Goal: Task Accomplishment & Management: Use online tool/utility

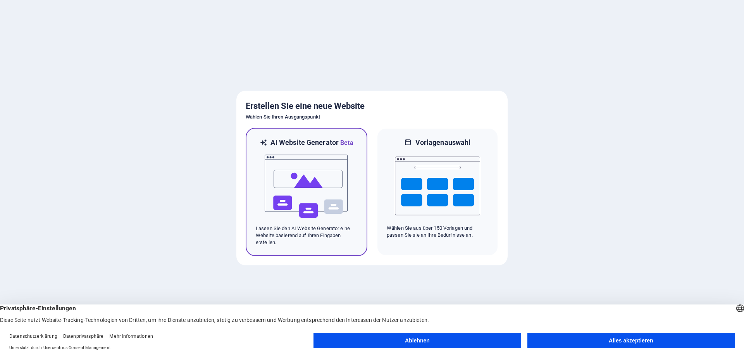
click at [296, 181] on img at bounding box center [306, 187] width 85 height 78
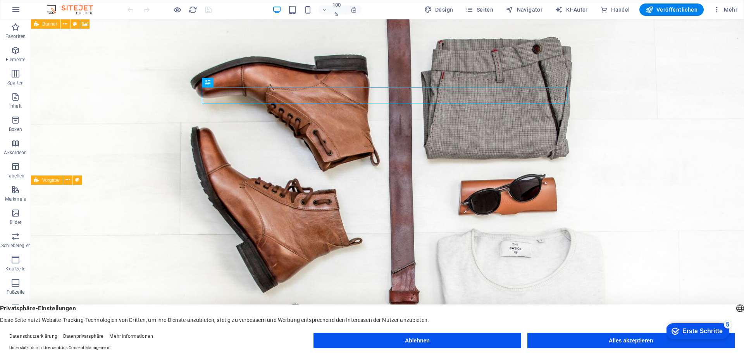
click at [603, 340] on button "Alles akzeptieren" at bounding box center [630, 341] width 207 height 16
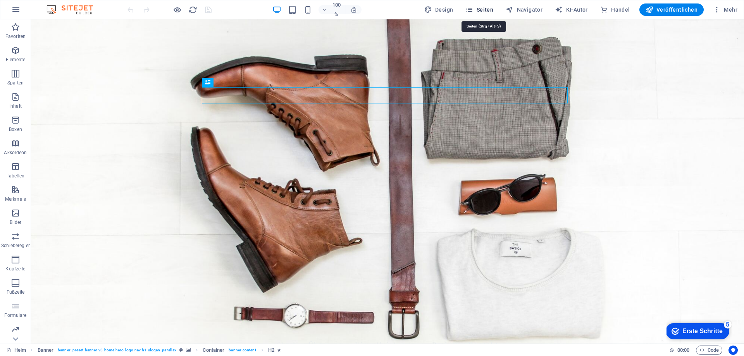
click at [482, 9] on font "Seiten" at bounding box center [485, 10] width 17 height 6
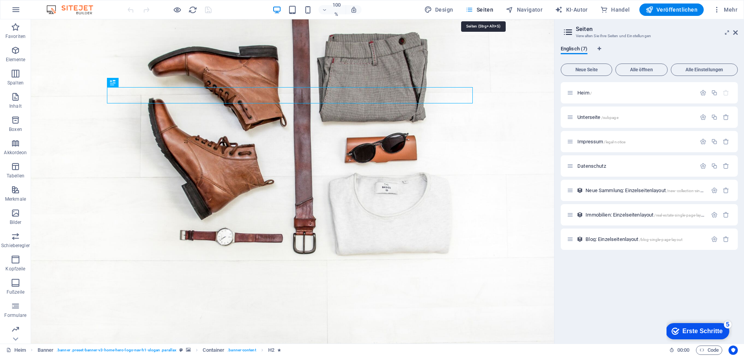
click at [482, 9] on font "Seiten" at bounding box center [485, 10] width 17 height 6
click at [526, 8] on font "Navigator" at bounding box center [530, 10] width 26 height 6
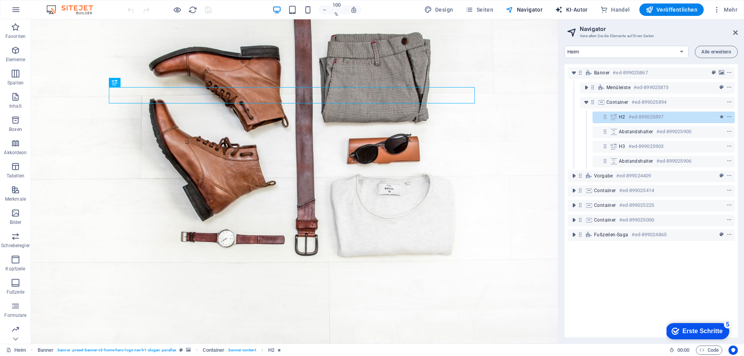
click at [579, 8] on font "KI-Autor" at bounding box center [577, 10] width 22 height 6
select select "English"
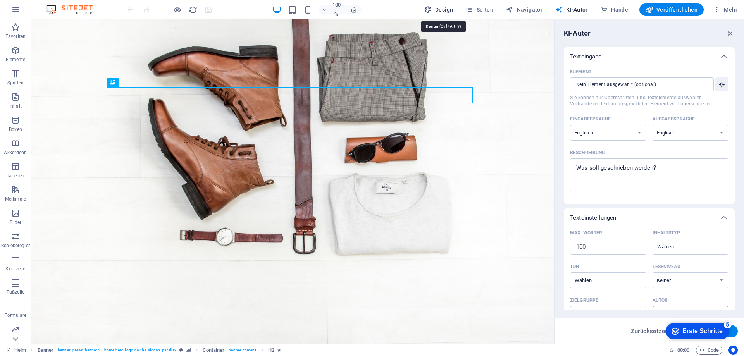
click at [432, 11] on icon "button" at bounding box center [428, 10] width 8 height 8
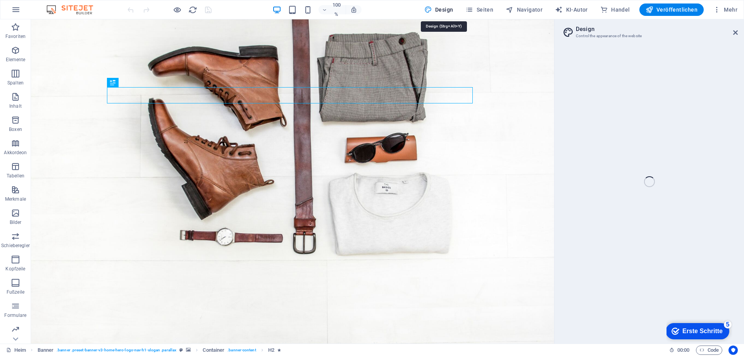
select select "px"
select select "200"
select select "px"
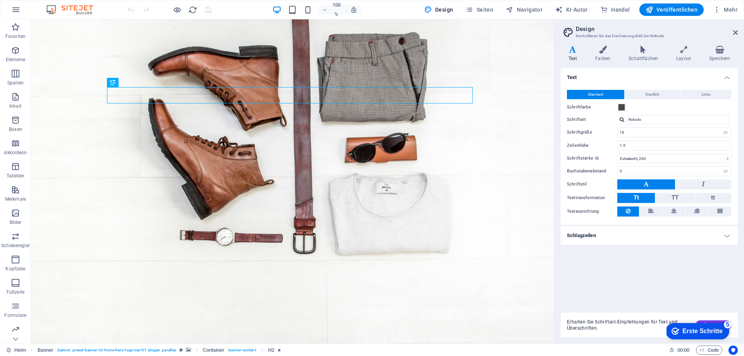
click at [572, 55] on h4 "Text" at bounding box center [574, 54] width 27 height 16
click at [651, 121] on input "Roboto" at bounding box center [677, 119] width 103 height 9
click at [620, 122] on div at bounding box center [622, 119] width 5 height 5
click at [638, 149] on font "Schriftarten verwalten →" at bounding box center [652, 151] width 42 height 4
select select "popularity"
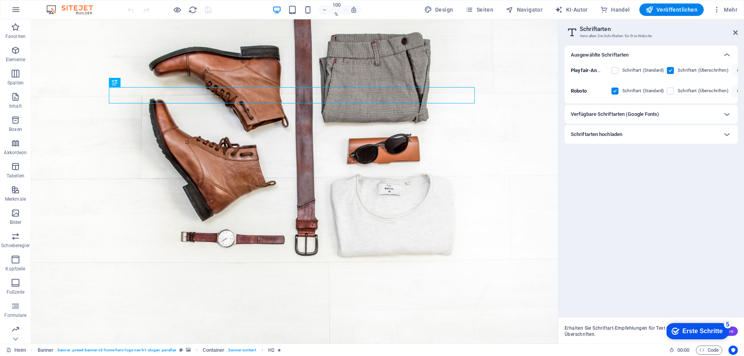
click at [669, 113] on div "Verfügbare Schriftarten (Google Fonts)" at bounding box center [644, 114] width 147 height 9
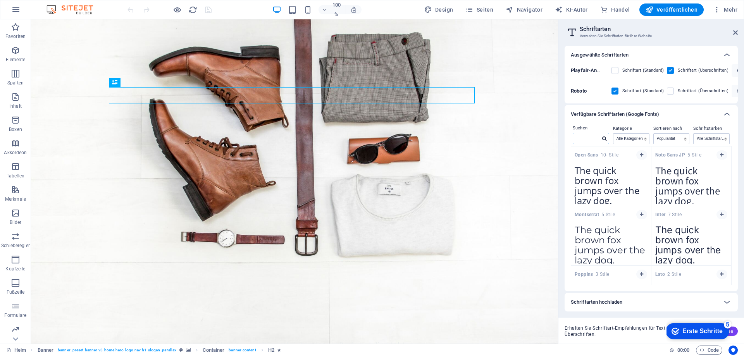
click at [598, 137] on input "text" at bounding box center [586, 138] width 27 height 10
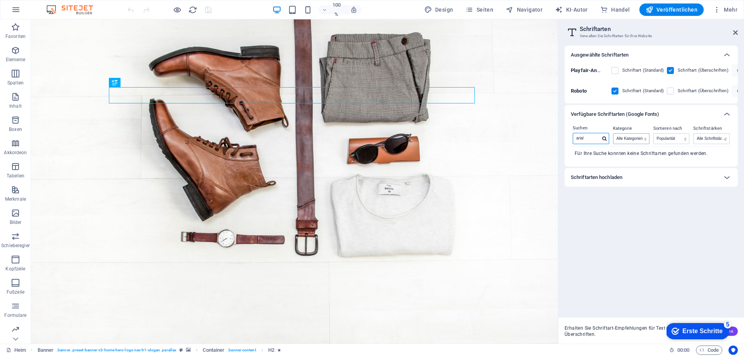
type input "arial"
click at [622, 138] on select "Alle Kategorien Serifen Anzeige Monospace serifenlos Handschrift" at bounding box center [632, 139] width 36 height 10
select select "sans-serif"
click at [614, 134] on select "Alle Kategorien Serifen Anzeige Monospace serifenlos Handschrift" at bounding box center [632, 139] width 36 height 10
drag, startPoint x: 626, startPoint y: 156, endPoint x: 543, endPoint y: 138, distance: 84.2
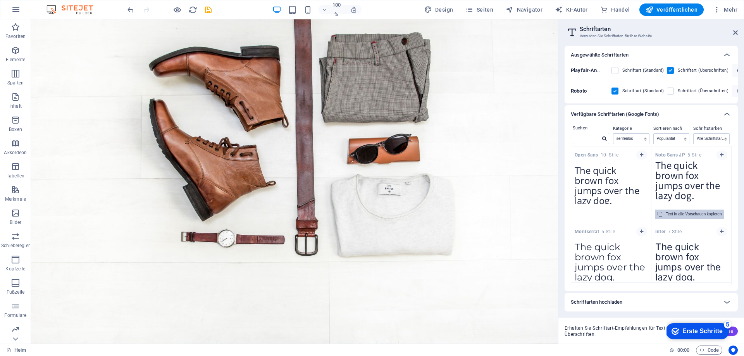
click at [683, 213] on font "Text in alle Vorschauen kopieren" at bounding box center [694, 214] width 56 height 4
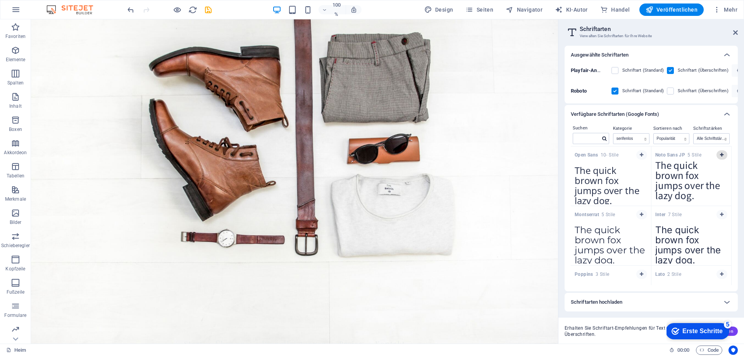
click at [720, 154] on span "button" at bounding box center [722, 155] width 5 height 5
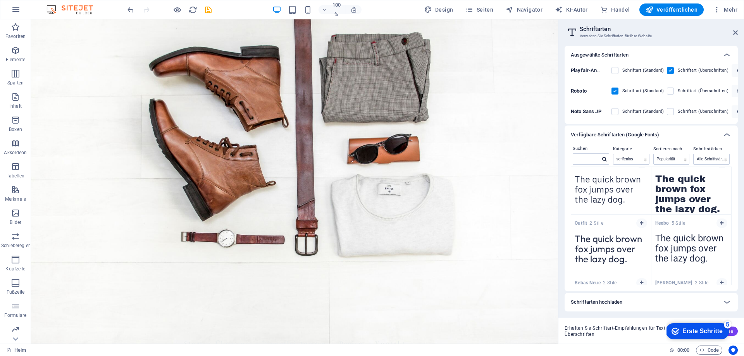
scroll to position [775, 0]
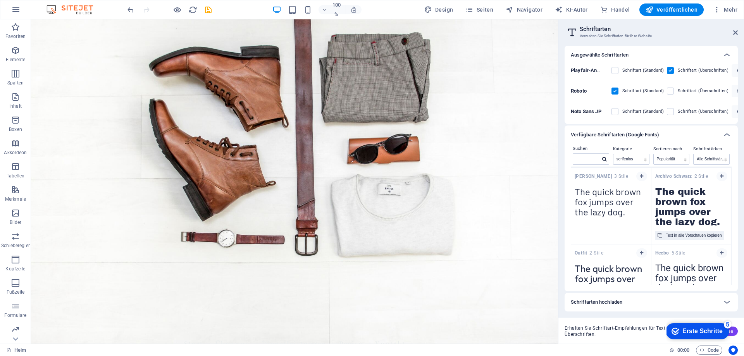
click at [614, 91] on label at bounding box center [615, 91] width 7 height 7
click at [0, 0] on input "checkbox" at bounding box center [0, 0] width 0 height 0
click at [618, 111] on label at bounding box center [615, 111] width 7 height 7
click at [0, 0] on JP "checkbox" at bounding box center [0, 0] width 0 height 0
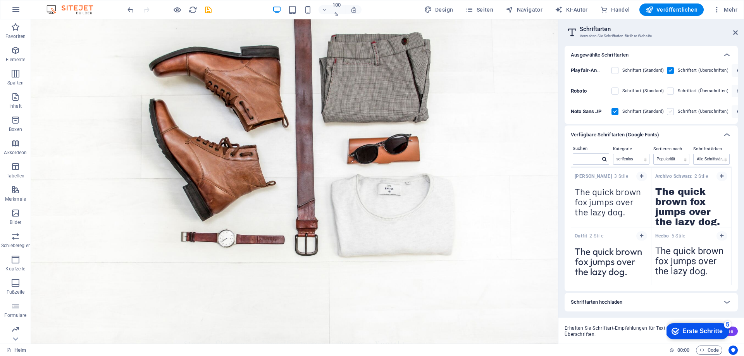
click at [671, 112] on label at bounding box center [670, 111] width 7 height 7
click at [0, 0] on JP "checkbox" at bounding box center [0, 0] width 0 height 0
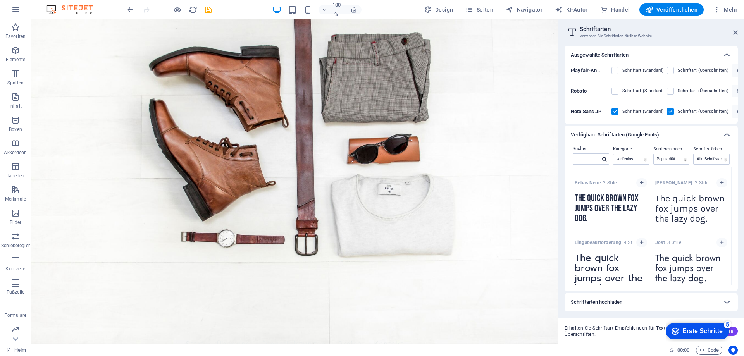
scroll to position [891, 0]
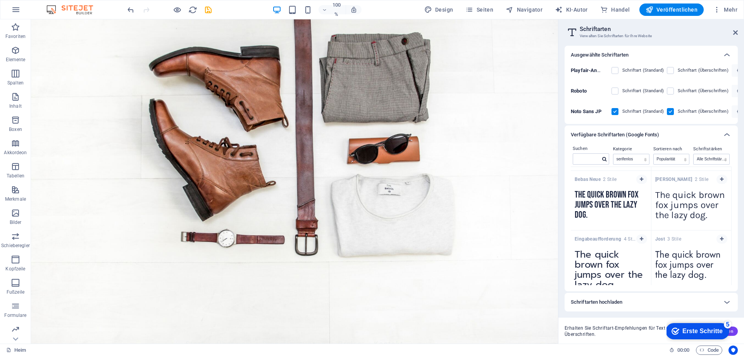
click at [700, 35] on h3 "Verwalten Sie Schriftarten für Ihre Website" at bounding box center [651, 36] width 143 height 7
click at [737, 34] on icon at bounding box center [735, 32] width 5 height 6
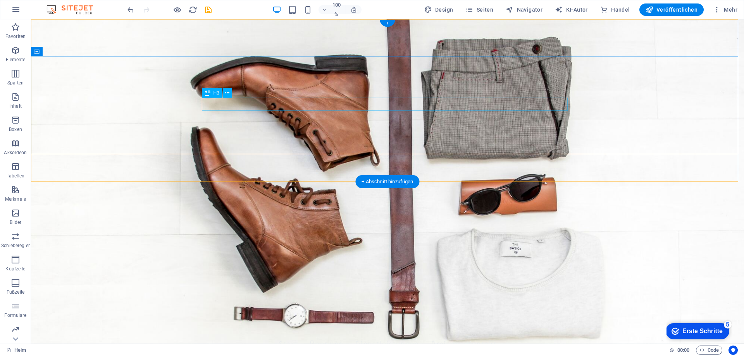
click at [226, 93] on icon at bounding box center [227, 93] width 4 height 8
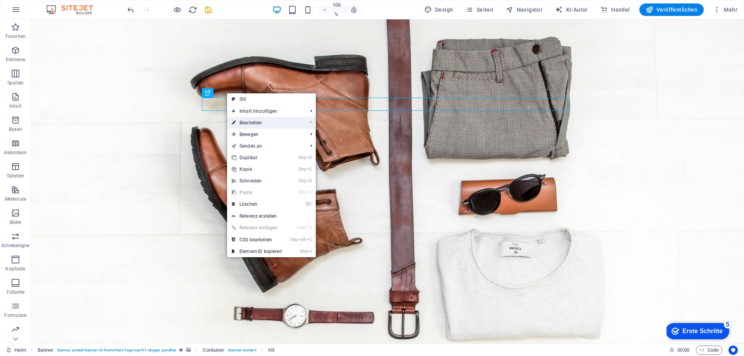
click at [256, 120] on font "Bearbeiten" at bounding box center [251, 122] width 22 height 5
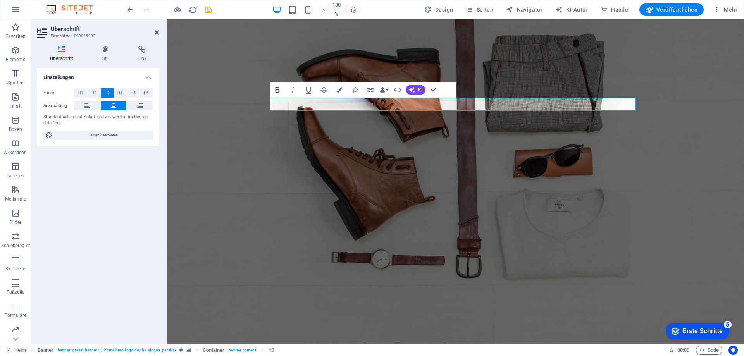
click at [278, 91] on icon "button" at bounding box center [277, 89] width 9 height 9
click at [354, 90] on icon "button" at bounding box center [354, 89] width 5 height 5
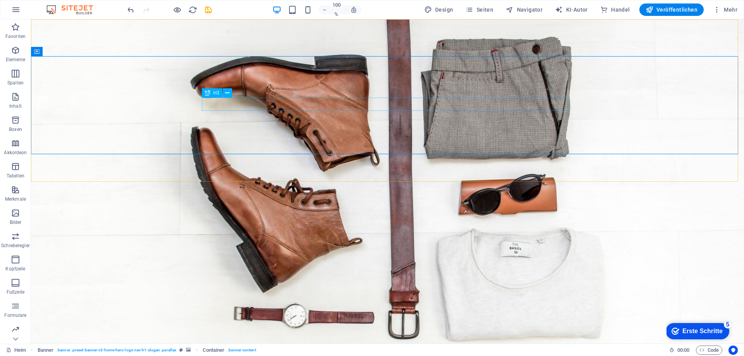
click at [212, 93] on div "H3" at bounding box center [212, 92] width 21 height 9
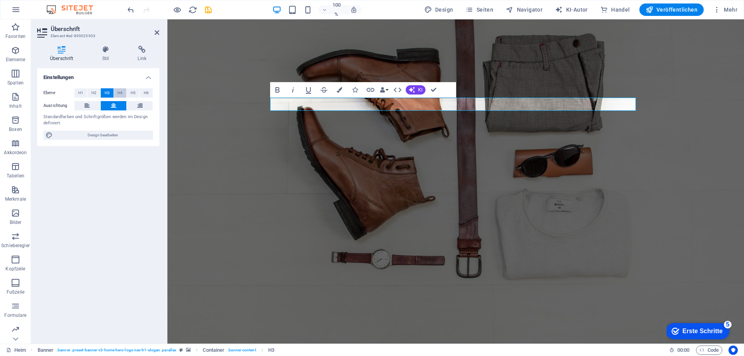
click at [120, 92] on font "H4" at bounding box center [119, 93] width 5 height 4
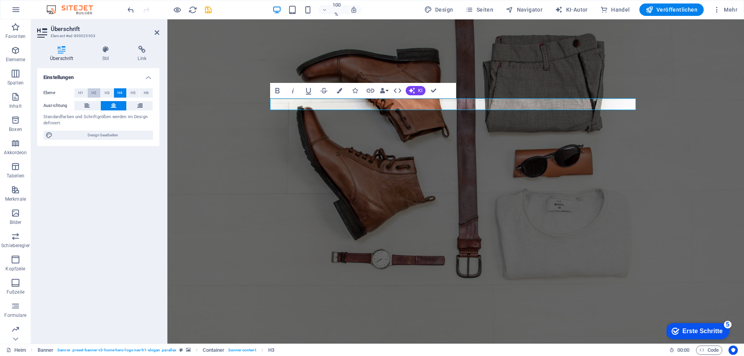
click at [90, 92] on button "H2" at bounding box center [94, 92] width 13 height 9
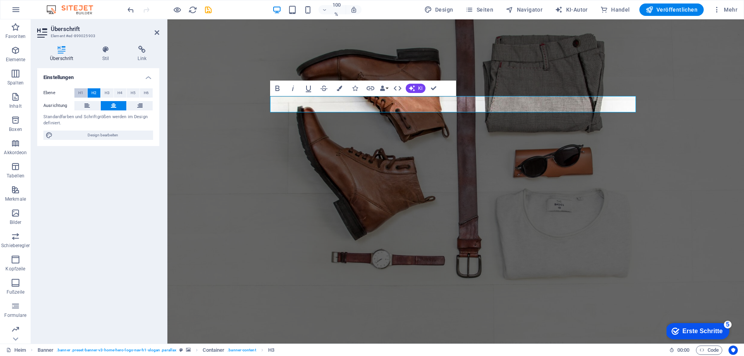
click at [82, 93] on font "H1" at bounding box center [80, 93] width 5 height 4
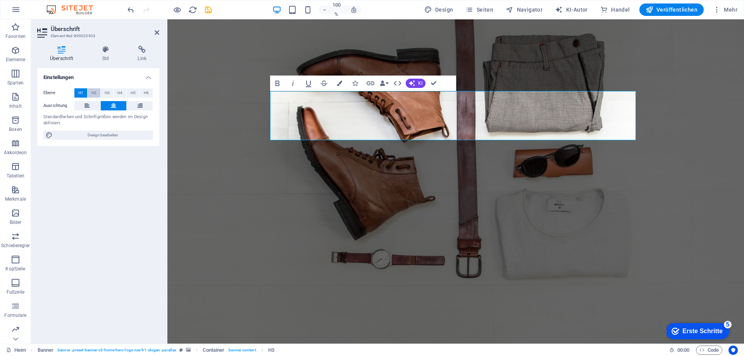
click at [93, 93] on font "H2" at bounding box center [93, 93] width 5 height 4
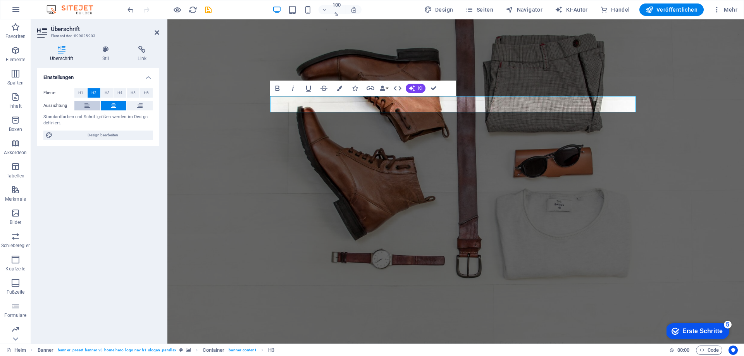
click at [92, 105] on button at bounding box center [87, 105] width 26 height 9
click at [111, 107] on icon at bounding box center [113, 105] width 5 height 9
click at [102, 134] on font "Design bearbeiten" at bounding box center [103, 135] width 31 height 4
select select "px"
select select "200"
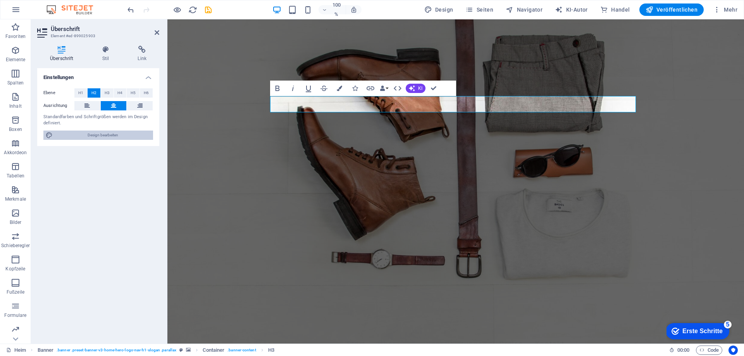
select select "px"
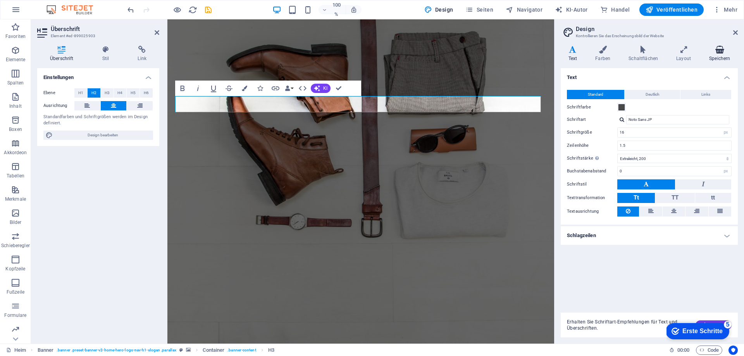
click at [719, 53] on h4 "Speichern" at bounding box center [720, 54] width 36 height 16
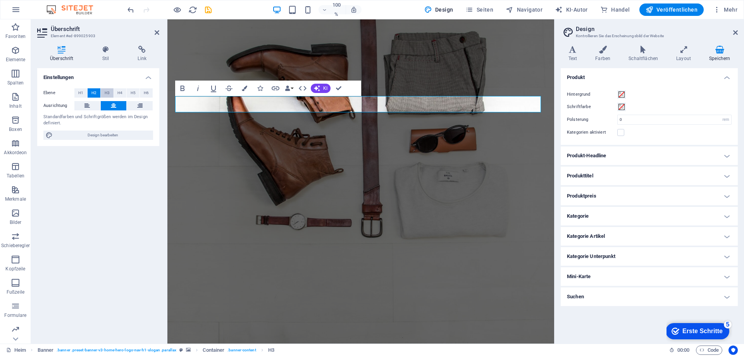
click at [102, 92] on button "H3" at bounding box center [107, 92] width 13 height 9
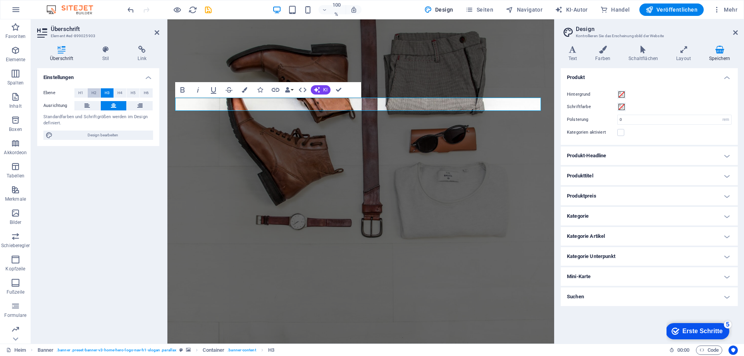
click at [97, 92] on button "H2" at bounding box center [94, 92] width 13 height 9
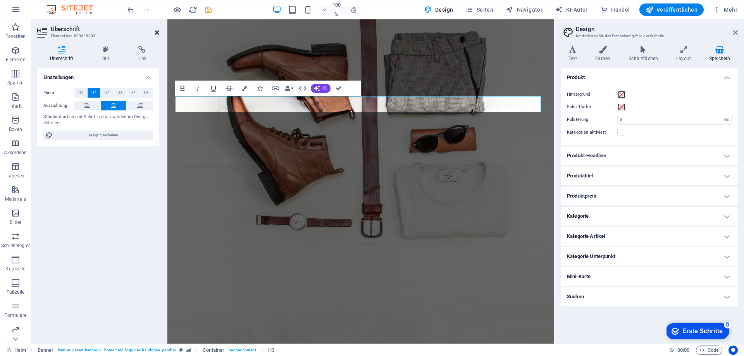
click at [155, 33] on icon at bounding box center [157, 32] width 5 height 6
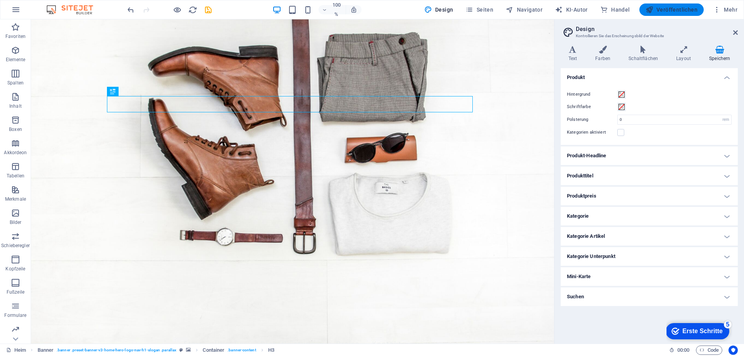
click at [670, 9] on font "Veröffentlichen" at bounding box center [677, 10] width 41 height 6
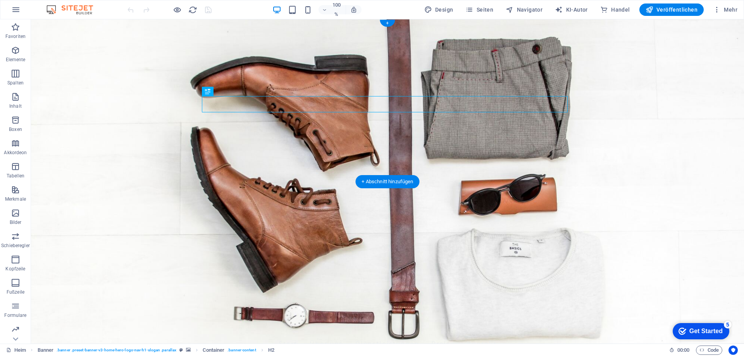
click at [488, 176] on figure at bounding box center [387, 181] width 713 height 324
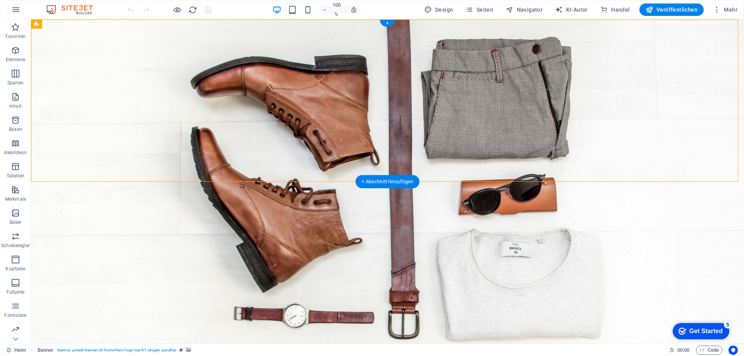
click at [570, 156] on figure at bounding box center [387, 181] width 713 height 324
click at [95, 24] on icon at bounding box center [96, 24] width 4 height 8
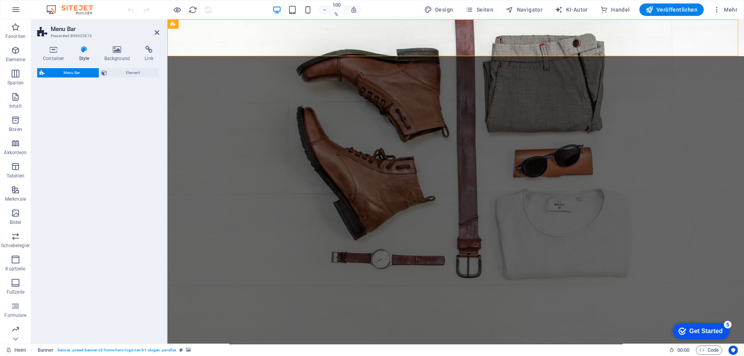
select select "rem"
select select "preset-menu-v2-home-hero-logo-nav-h1-menu"
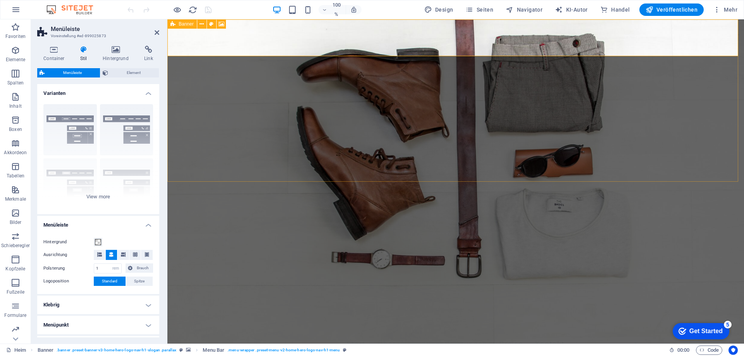
click at [179, 26] on font "Banner" at bounding box center [186, 23] width 15 height 5
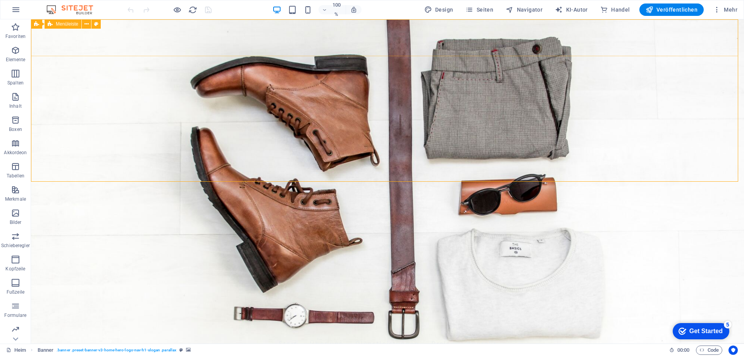
click at [66, 24] on font "Menüleiste" at bounding box center [67, 23] width 22 height 5
click at [86, 25] on icon at bounding box center [86, 24] width 4 height 8
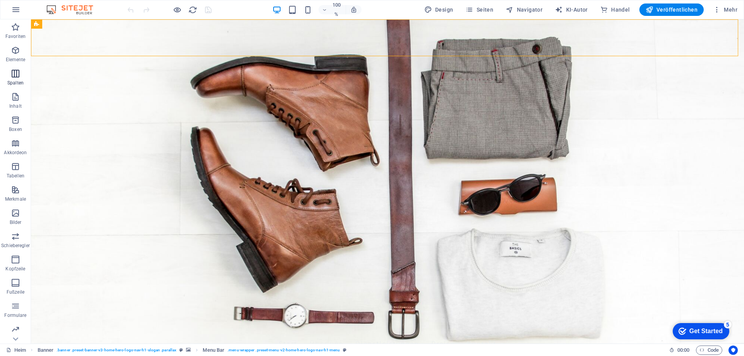
click at [15, 74] on icon "button" at bounding box center [15, 73] width 9 height 9
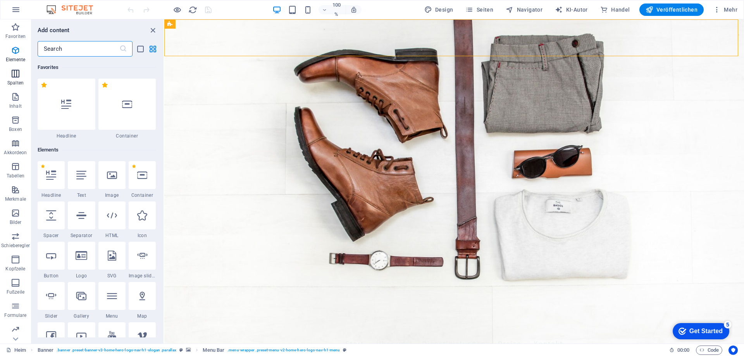
scroll to position [384, 0]
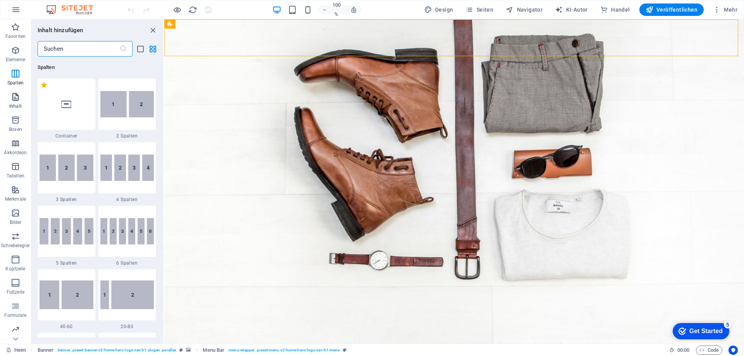
click at [19, 103] on font "Inhalt" at bounding box center [15, 105] width 12 height 5
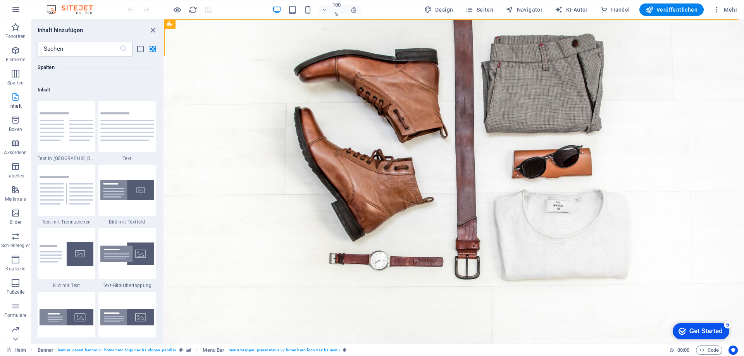
scroll to position [1356, 0]
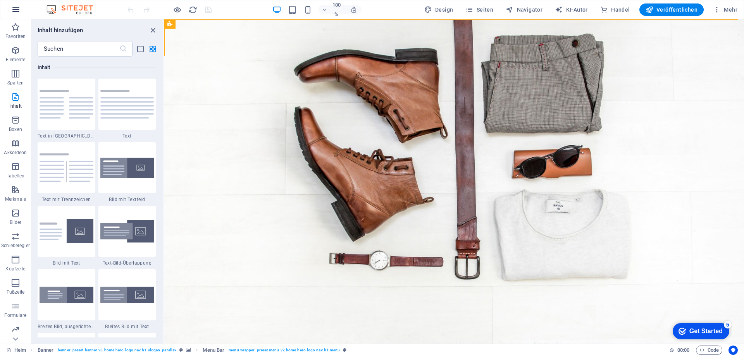
click at [15, 11] on icon "button" at bounding box center [15, 9] width 9 height 9
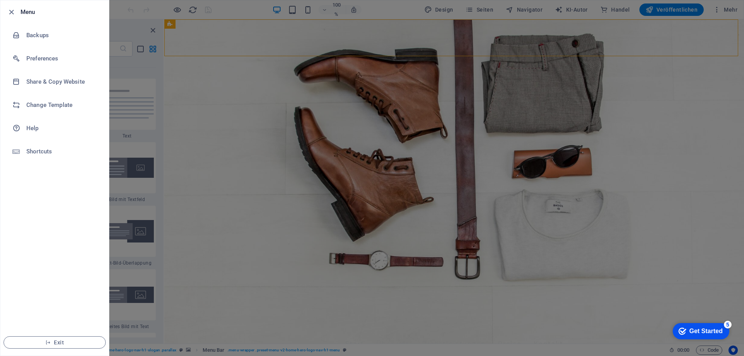
click at [209, 28] on div at bounding box center [372, 178] width 744 height 356
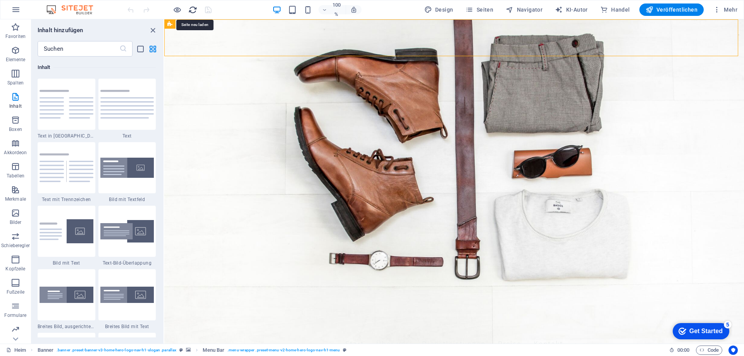
click at [192, 11] on icon "neu laden" at bounding box center [192, 9] width 9 height 9
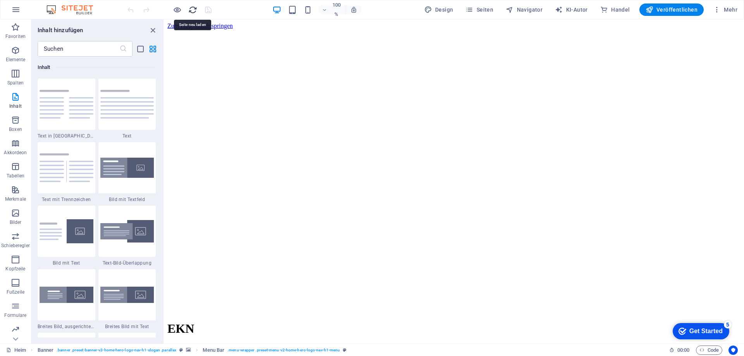
scroll to position [0, 0]
click at [204, 55] on icon at bounding box center [204, 52] width 4 height 8
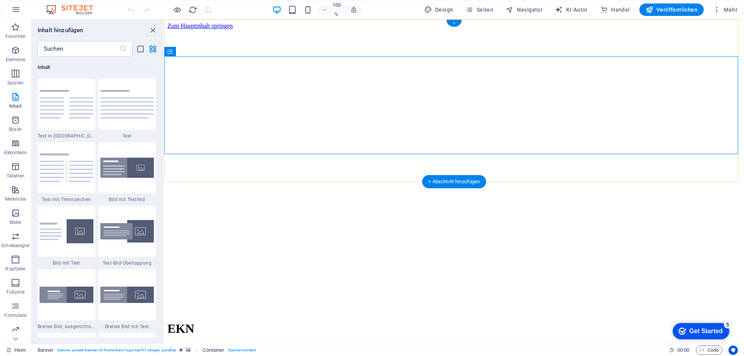
click at [454, 22] on font "+" at bounding box center [454, 23] width 3 height 6
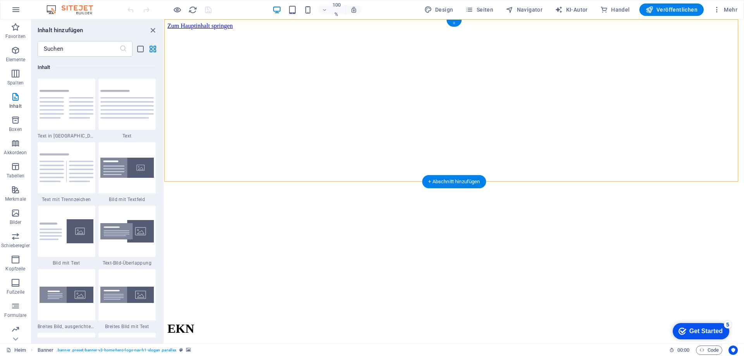
click at [455, 22] on font "+" at bounding box center [454, 23] width 3 height 6
click at [297, 26] on icon at bounding box center [299, 24] width 4 height 8
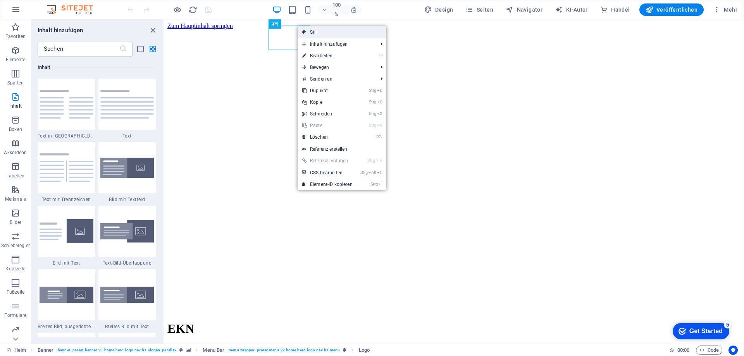
click at [335, 32] on link "Stil" at bounding box center [342, 32] width 89 height 12
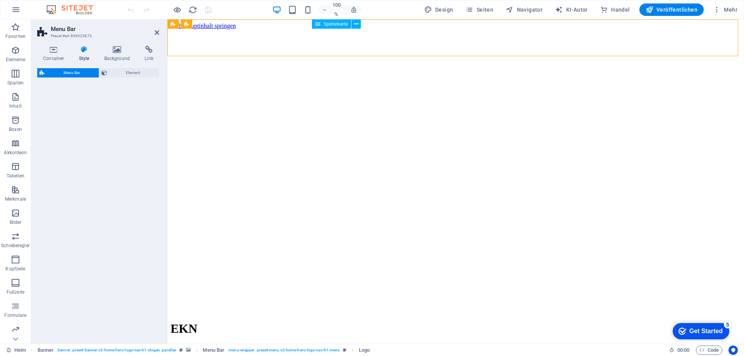
select select "rem"
select select "preset-menu-v2-home-hero-logo-nav-h1-menu"
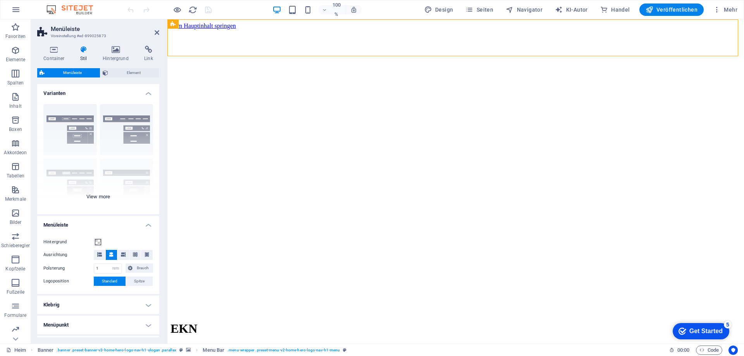
click at [128, 131] on div "Grenze Zentriert Standard Behoben Loki Auslösen Breit XXL" at bounding box center [98, 156] width 122 height 116
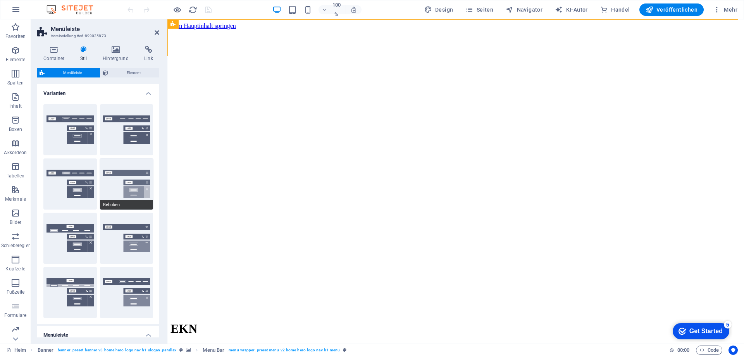
click at [127, 181] on button "Behoben" at bounding box center [126, 184] width 53 height 51
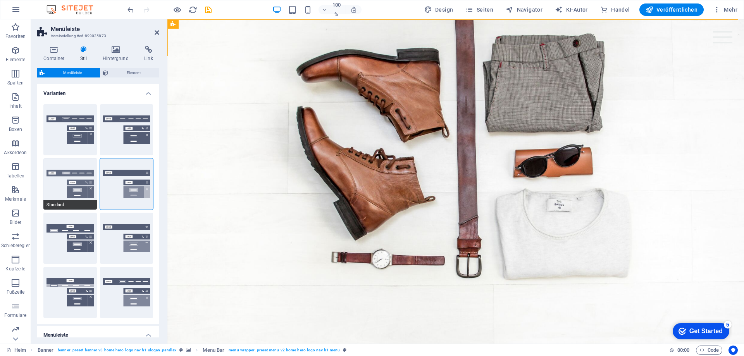
click at [73, 182] on button "Standard" at bounding box center [69, 184] width 53 height 51
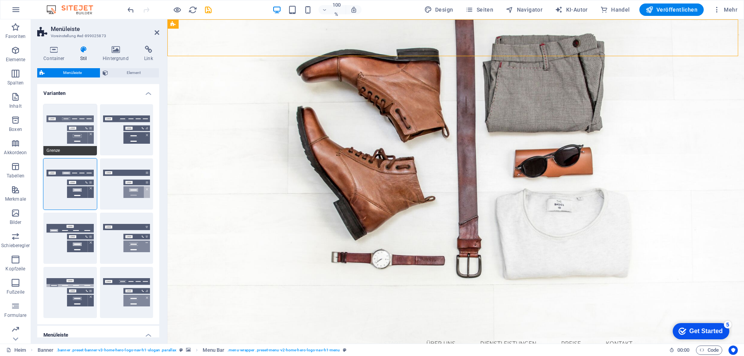
click at [72, 139] on button "Grenze" at bounding box center [69, 129] width 53 height 51
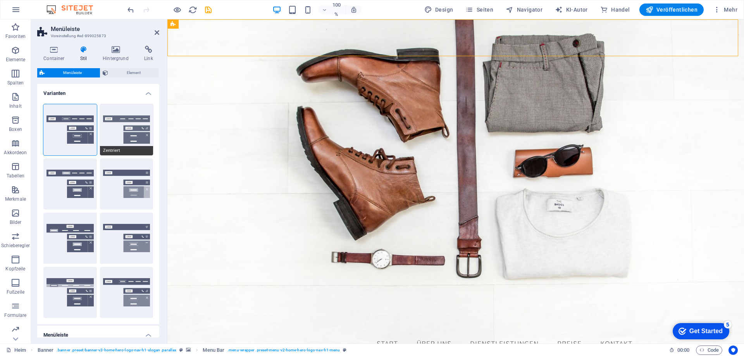
click at [131, 129] on button "Zentriert" at bounding box center [126, 129] width 53 height 51
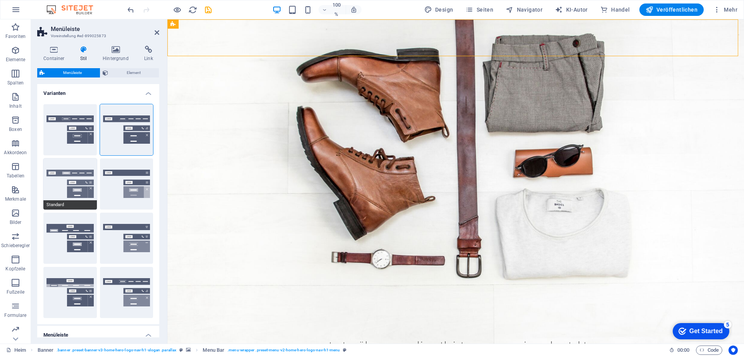
click at [68, 188] on button "Standard" at bounding box center [69, 184] width 53 height 51
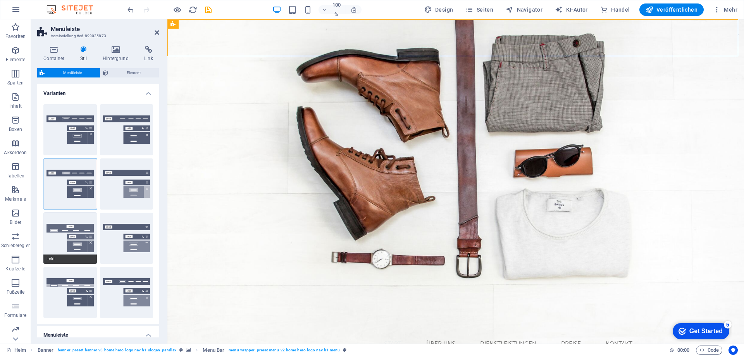
click at [69, 228] on button "Loki" at bounding box center [69, 238] width 53 height 51
type input "0"
select select "DISABLED_OPTION_VALUE"
type input "2"
type input "1"
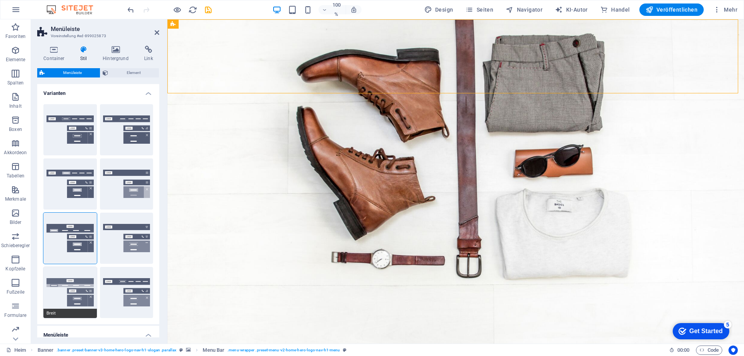
click at [72, 284] on button "Breit" at bounding box center [69, 292] width 53 height 51
type input "0"
type input "2"
select select "rem"
type input "2"
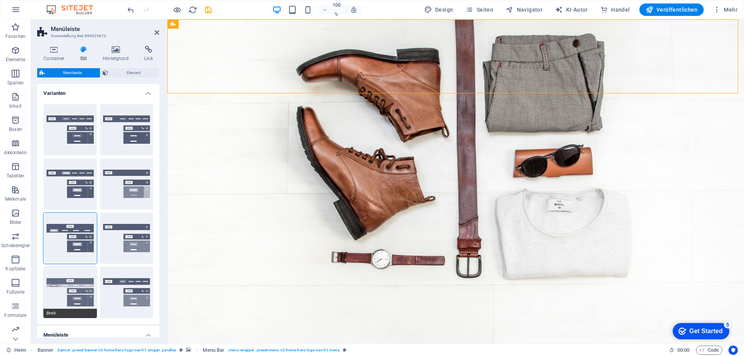
type input "2"
type input "0"
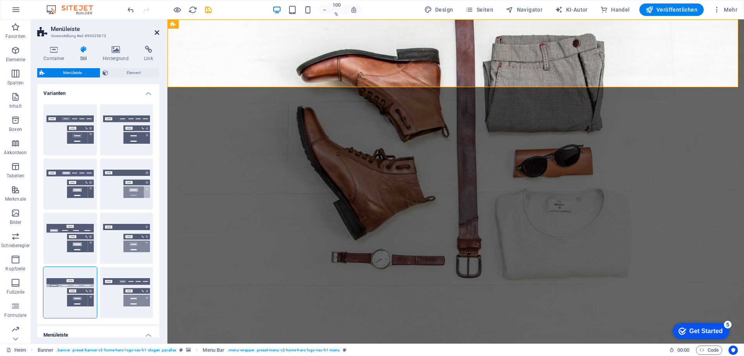
click at [157, 32] on icon at bounding box center [157, 32] width 5 height 6
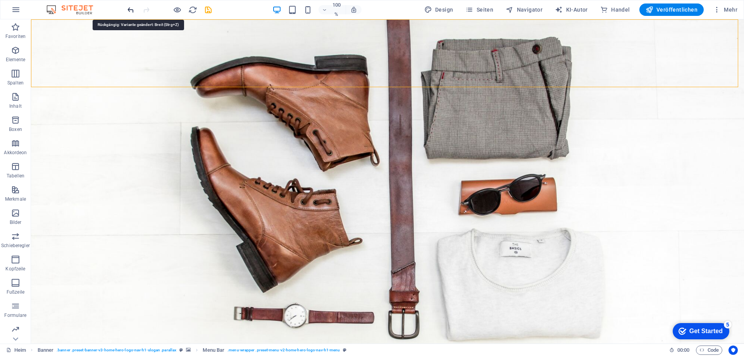
click at [128, 12] on icon "rückgängig machen" at bounding box center [130, 9] width 9 height 9
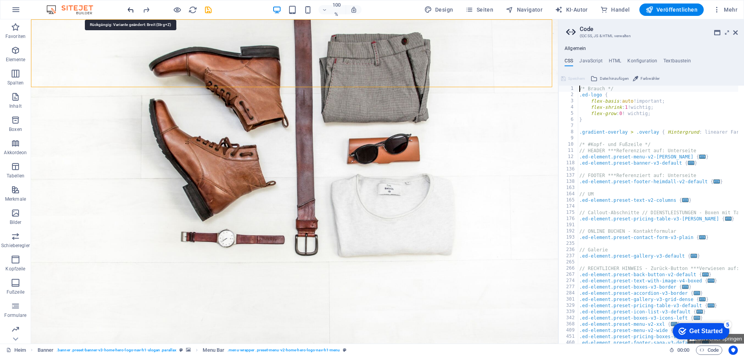
click at [131, 9] on icon "rückgängig machen" at bounding box center [130, 9] width 9 height 9
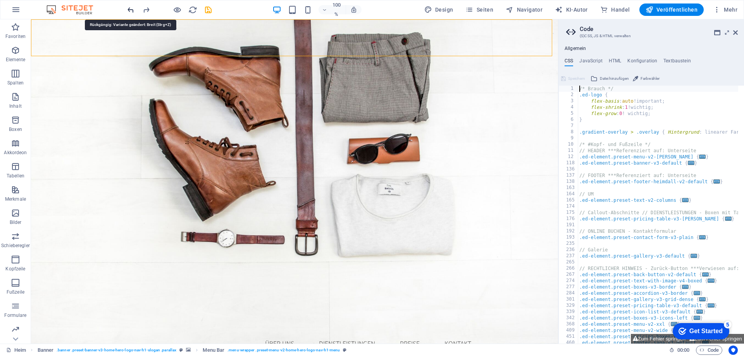
click at [131, 9] on icon "rückgängig machen" at bounding box center [130, 9] width 9 height 9
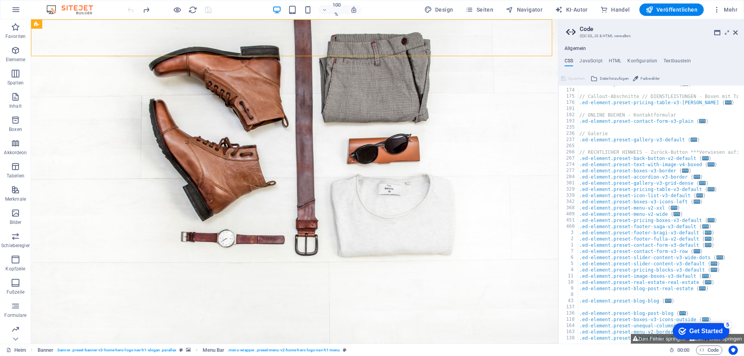
scroll to position [116, 0]
click at [619, 59] on font "HTML" at bounding box center [615, 60] width 13 height 5
type textarea "<a href="#main-content" class="wv-link-content button">Skip to main content</a>"
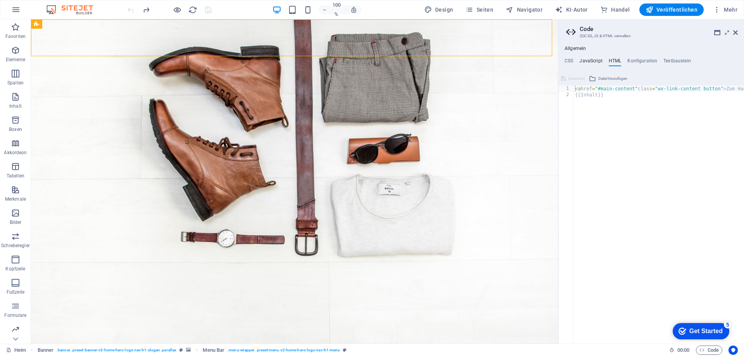
click at [583, 62] on font "JavaScript" at bounding box center [590, 60] width 23 height 5
type textarea "/* JS for preset "Menu V2" */"
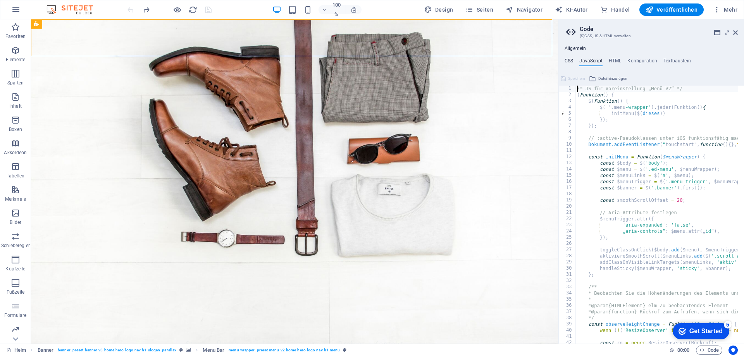
click at [567, 63] on font "CSS" at bounding box center [569, 60] width 9 height 5
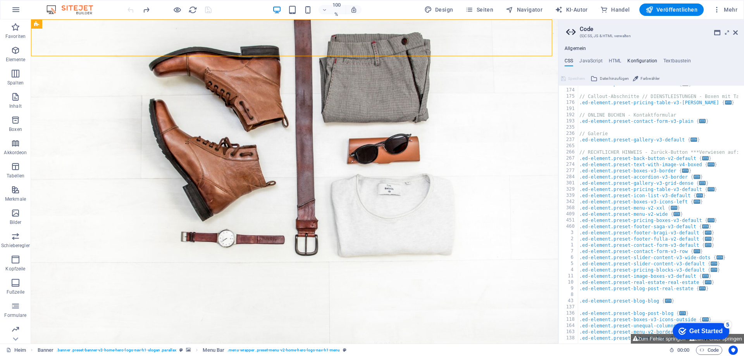
click at [631, 61] on font "Konfiguration" at bounding box center [642, 60] width 30 height 5
type textarea "$color-background: #EAEDED;"
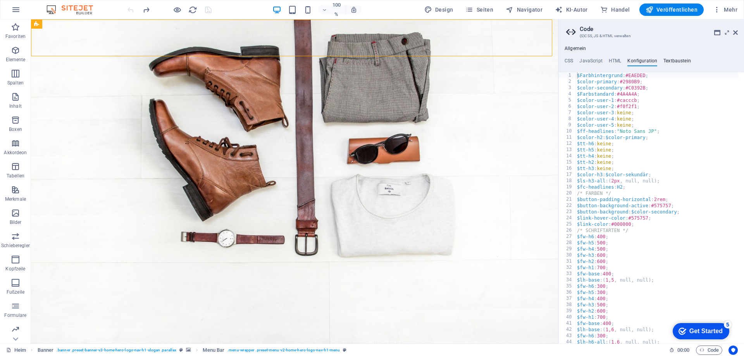
click at [670, 61] on font "Textbaustein" at bounding box center [678, 60] width 28 height 5
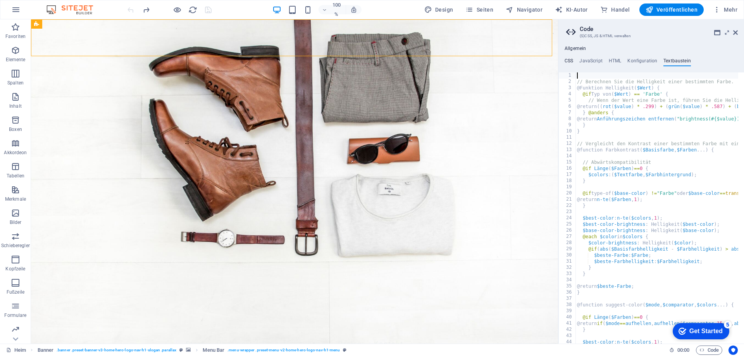
click at [572, 58] on font "CSS" at bounding box center [569, 60] width 9 height 5
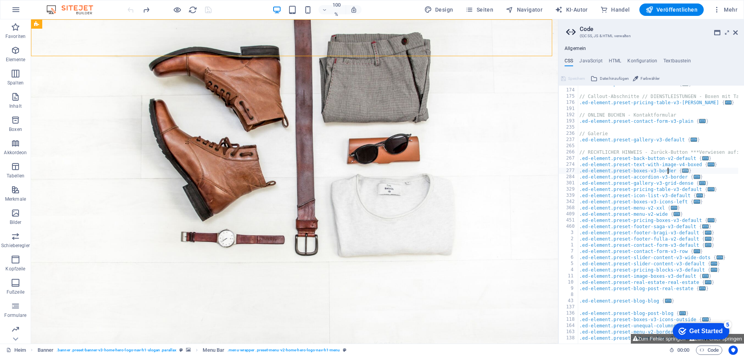
click at [688, 171] on font "..." at bounding box center [687, 172] width 9 height 5
click at [688, 170] on font "..." at bounding box center [687, 172] width 9 height 5
click at [614, 169] on div ".ed-element.preset-text-v2-columns { ... } // Callout-Abschnitte // DIENSTLEIST…" at bounding box center [713, 213] width 271 height 265
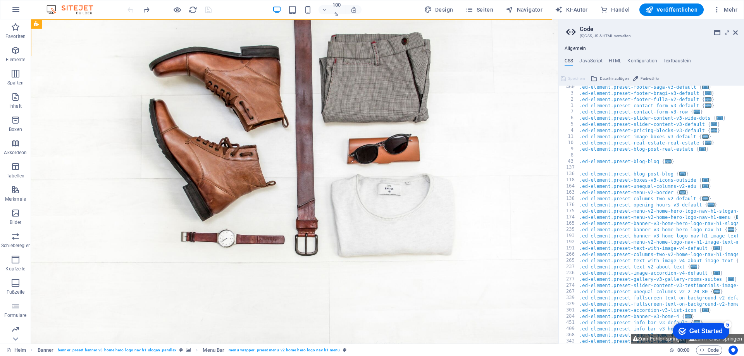
scroll to position [256, 0]
click at [639, 337] on font "Zum Fehler springen" at bounding box center [662, 339] width 48 height 6
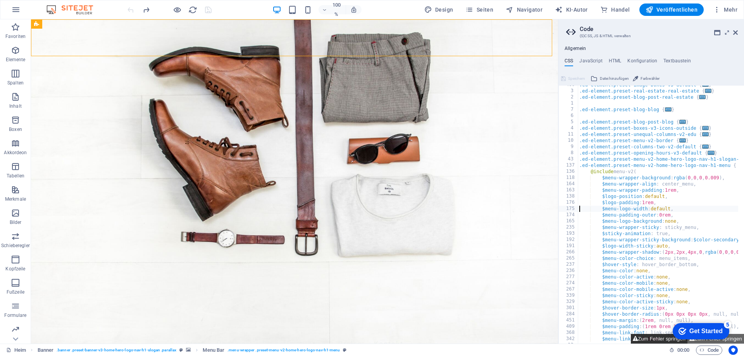
type textarea "$menu-logo-width: default,"
click at [131, 9] on div at bounding box center [169, 9] width 87 height 12
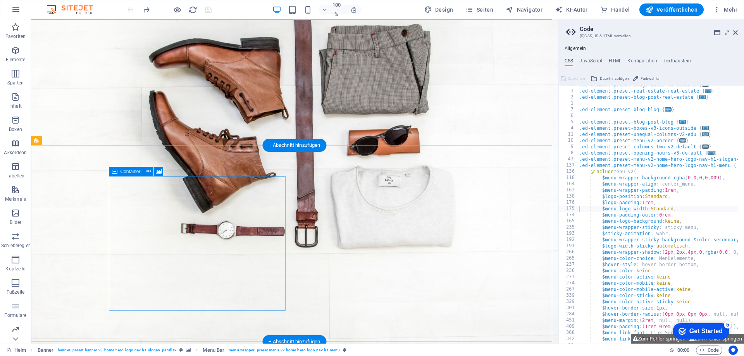
scroll to position [39, 0]
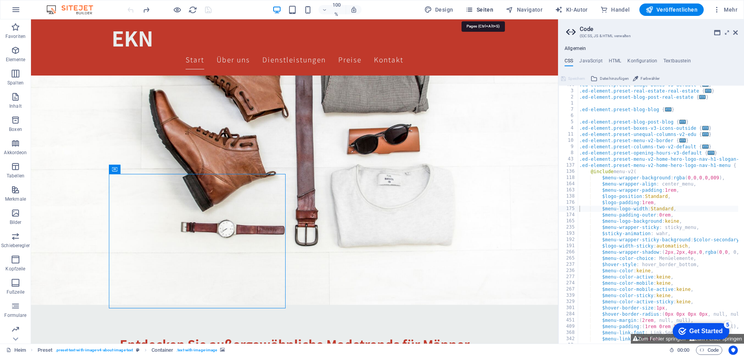
click at [473, 8] on icon "button" at bounding box center [469, 10] width 8 height 8
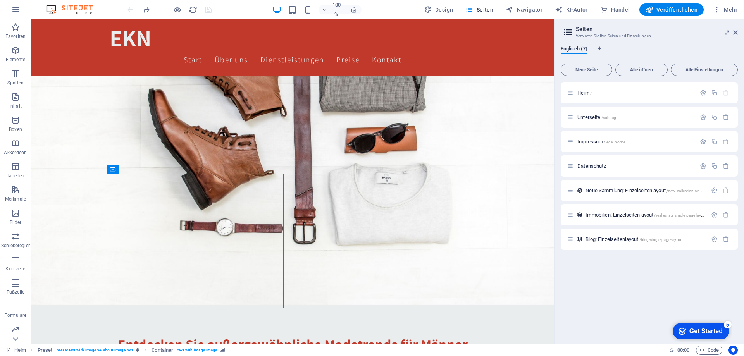
click at [577, 48] on font "Englisch (7)" at bounding box center [574, 49] width 27 height 6
click at [599, 50] on icon "Sprachregisterkarten" at bounding box center [599, 49] width 3 height 5
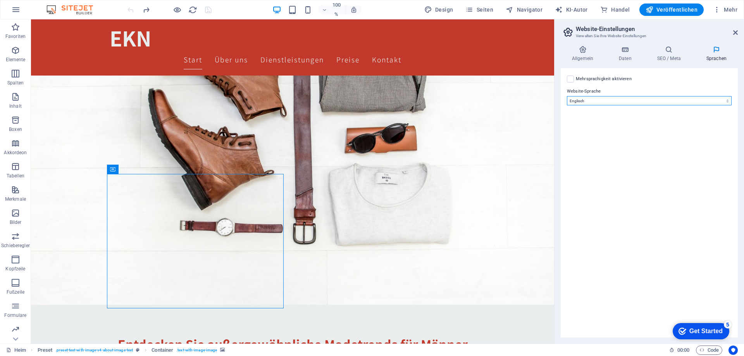
click at [584, 99] on select "Abchasisch Afar Afrikaans Akan albanisch Amharisch Arabisch Aragonesisch Armeni…" at bounding box center [649, 100] width 165 height 9
click at [587, 101] on select "Abchasisch Afar Afrikaans Akan albanisch Amharisch Arabisch Aragonesisch Armeni…" at bounding box center [649, 100] width 165 height 9
select select "55"
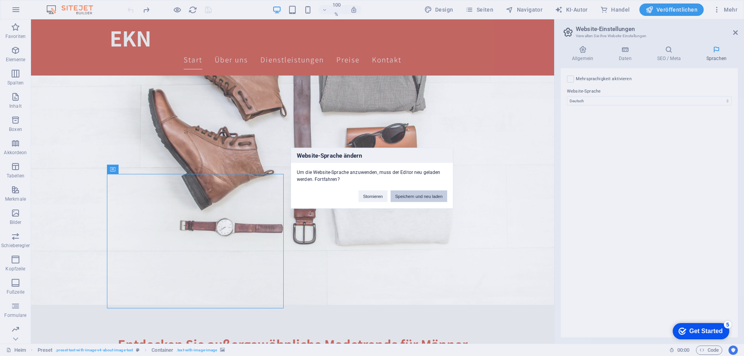
click at [415, 195] on font "Speichern und neu laden" at bounding box center [418, 196] width 47 height 5
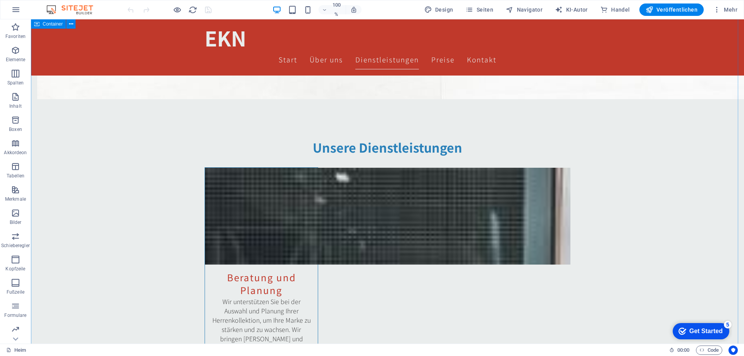
scroll to position [736, 0]
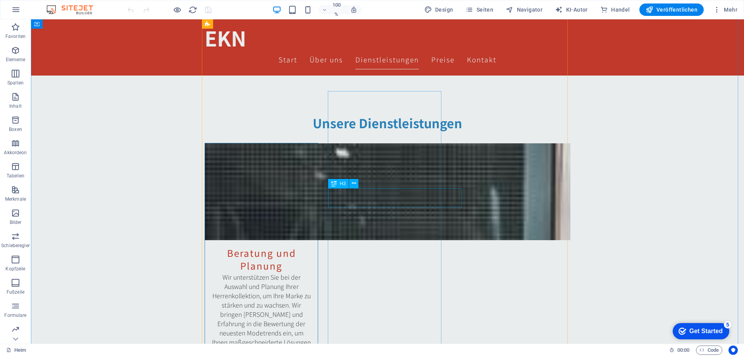
click at [342, 185] on font "H3" at bounding box center [343, 183] width 6 height 5
click at [354, 184] on icon at bounding box center [354, 183] width 4 height 8
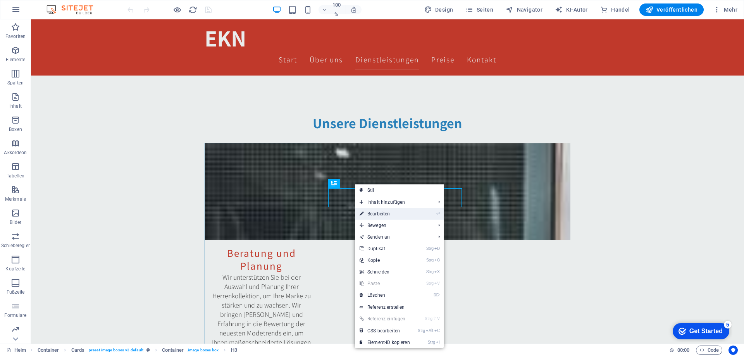
drag, startPoint x: 387, startPoint y: 211, endPoint x: 214, endPoint y: 191, distance: 174.0
click at [387, 211] on font "Bearbeiten" at bounding box center [378, 213] width 22 height 5
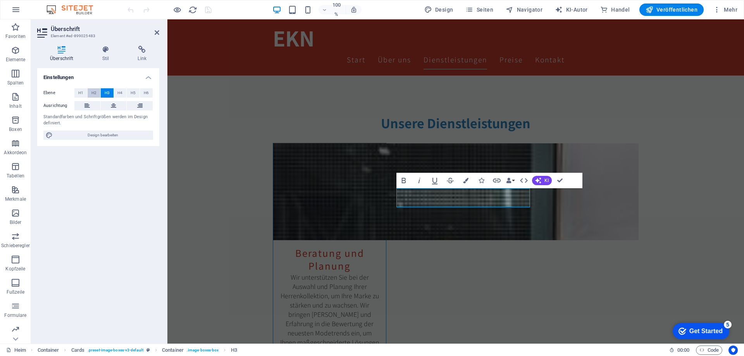
click at [93, 91] on font "H2" at bounding box center [93, 93] width 5 height 4
click at [118, 94] on font "H4" at bounding box center [119, 93] width 5 height 4
click at [108, 93] on font "H3" at bounding box center [107, 93] width 5 height 4
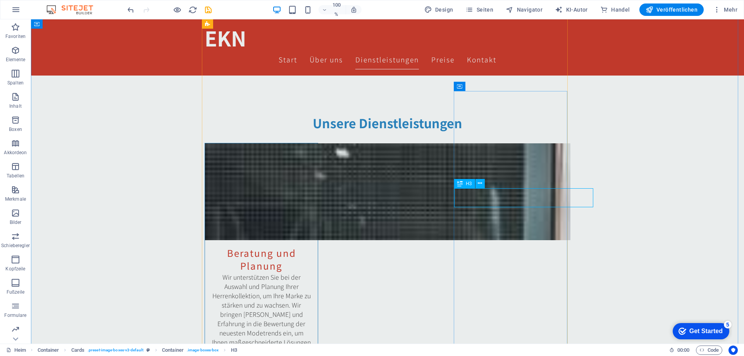
click at [461, 185] on icon at bounding box center [459, 183] width 5 height 9
click at [468, 184] on font "H3" at bounding box center [469, 183] width 6 height 5
click at [460, 183] on icon at bounding box center [459, 183] width 5 height 9
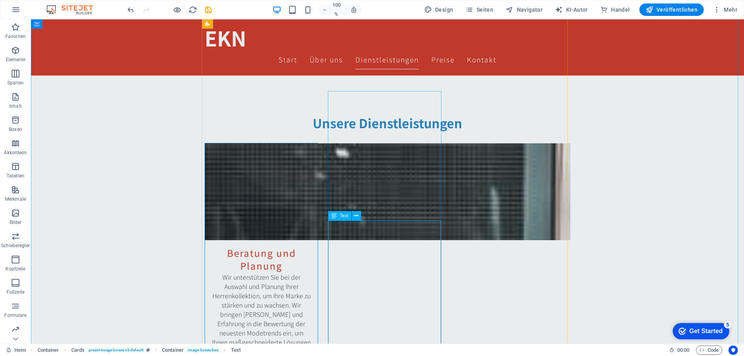
click at [336, 214] on icon at bounding box center [333, 215] width 5 height 9
click at [338, 215] on div "Text" at bounding box center [339, 215] width 23 height 9
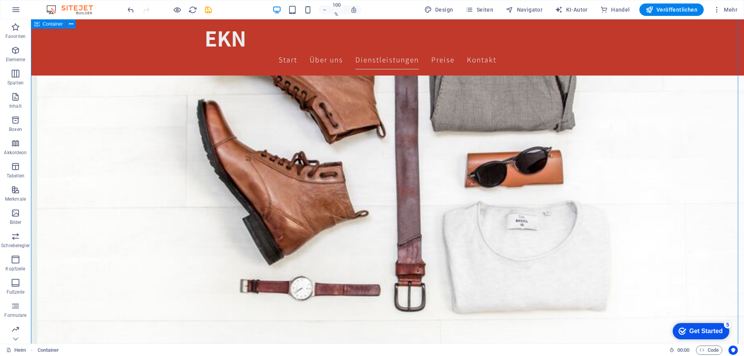
scroll to position [388, 0]
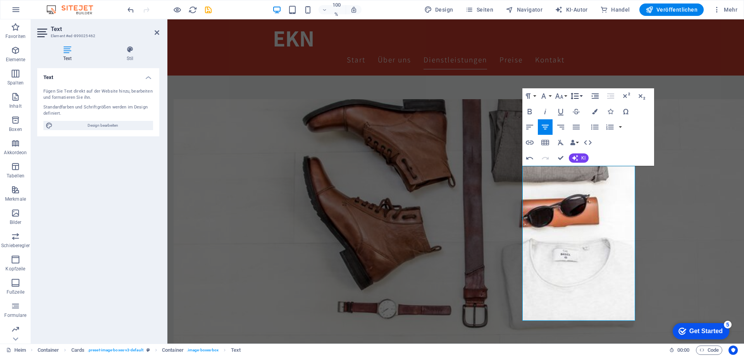
click at [576, 96] on icon "button" at bounding box center [575, 96] width 8 height 7
click at [581, 132] on font "1,15" at bounding box center [582, 134] width 11 height 7
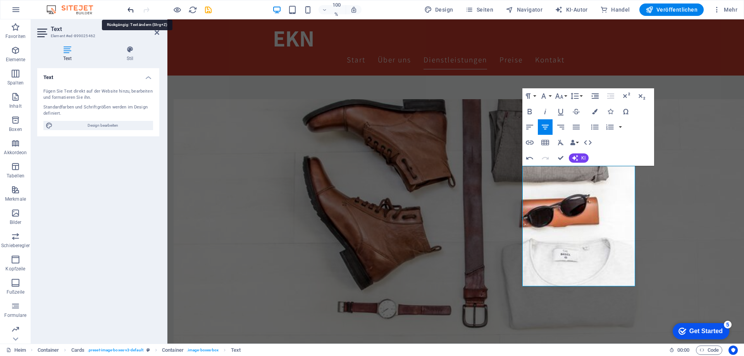
click at [131, 9] on icon "rückgängig machen" at bounding box center [130, 9] width 9 height 9
click at [129, 10] on icon "rückgängig machen" at bounding box center [130, 9] width 9 height 9
click at [577, 95] on icon "button" at bounding box center [574, 95] width 9 height 9
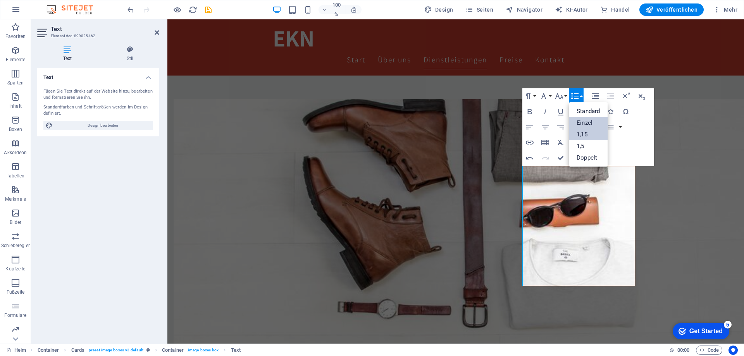
click at [583, 121] on font "Einzel" at bounding box center [585, 122] width 16 height 7
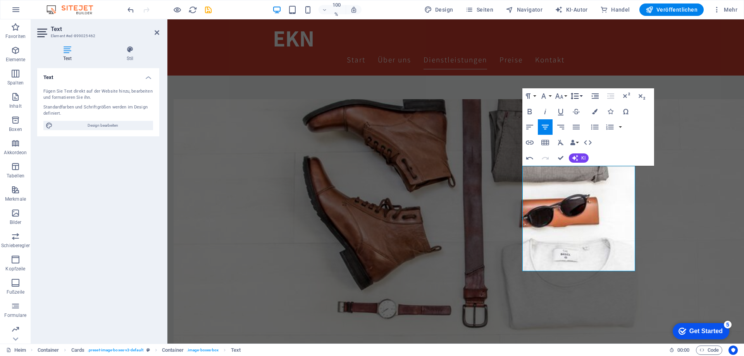
click at [576, 97] on icon "button" at bounding box center [575, 96] width 8 height 7
click at [581, 108] on font "Standard" at bounding box center [588, 111] width 23 height 7
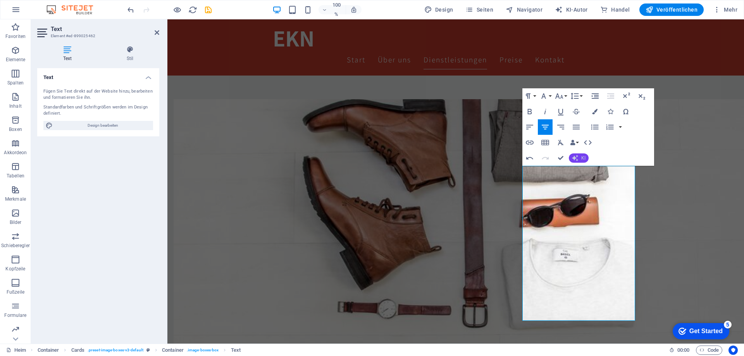
click at [579, 156] on button "KI" at bounding box center [579, 157] width 20 height 9
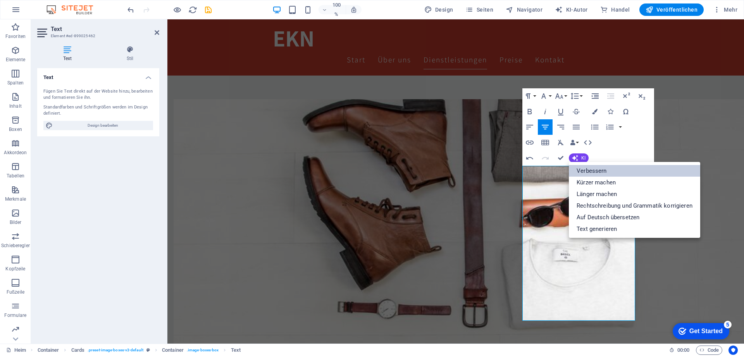
click at [606, 171] on font "Verbessern" at bounding box center [592, 170] width 30 height 7
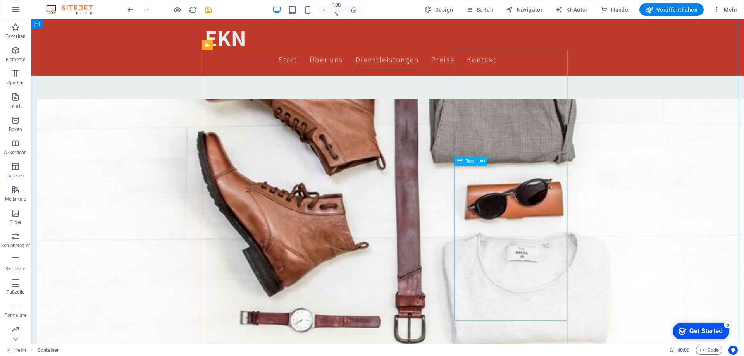
click at [464, 161] on div "Text" at bounding box center [465, 161] width 23 height 9
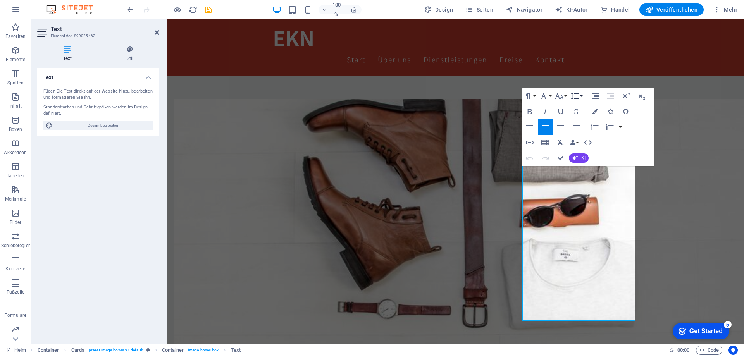
click at [580, 96] on button "Zeilenhöhe" at bounding box center [576, 96] width 15 height 16
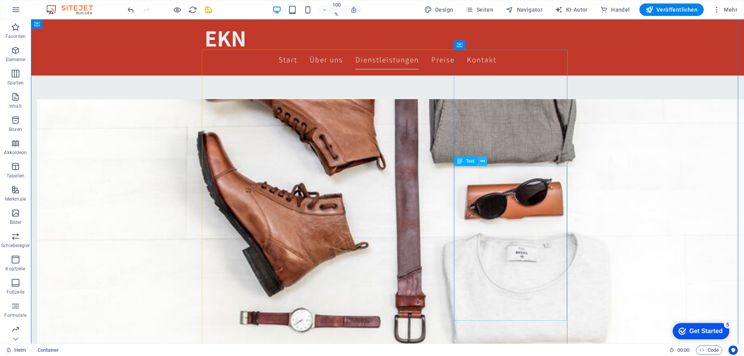
click at [481, 162] on icon at bounding box center [483, 161] width 4 height 8
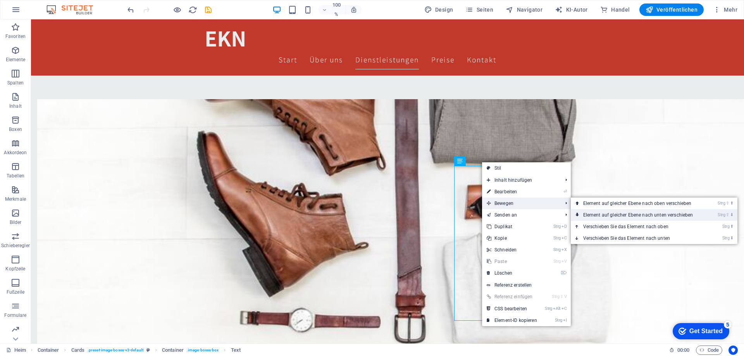
click at [590, 215] on font "Element auf gleicher Ebene nach unten verschieben" at bounding box center [638, 214] width 110 height 5
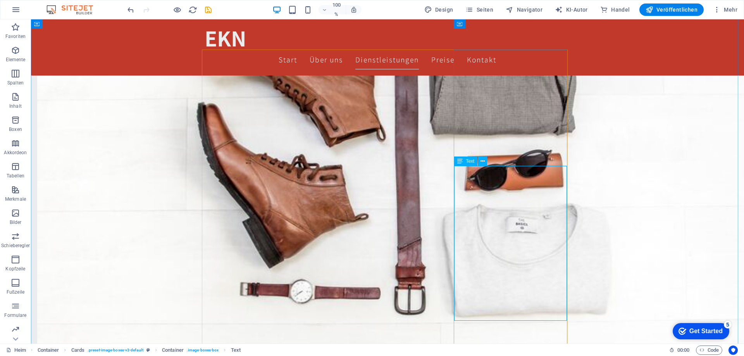
scroll to position [388, 0]
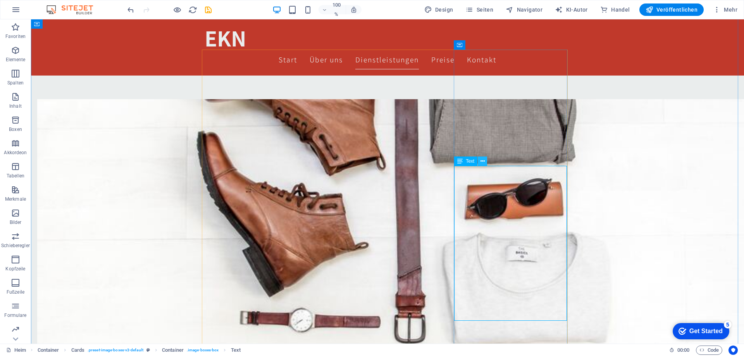
click at [482, 160] on icon at bounding box center [483, 161] width 4 height 8
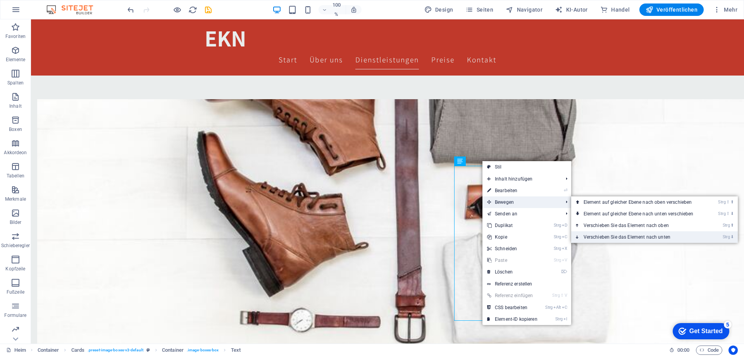
click at [613, 236] on font "Verschieben Sie das Element nach unten" at bounding box center [627, 236] width 87 height 5
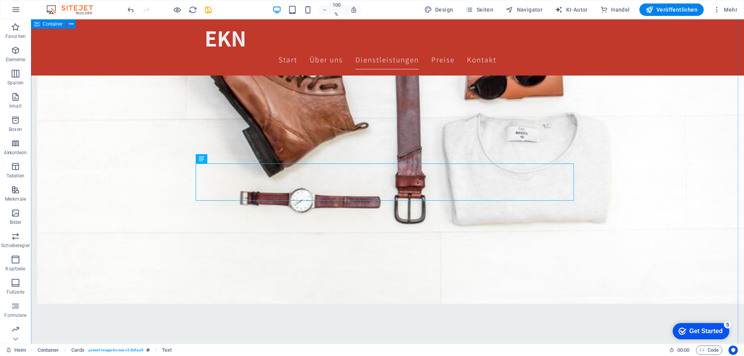
scroll to position [658, 0]
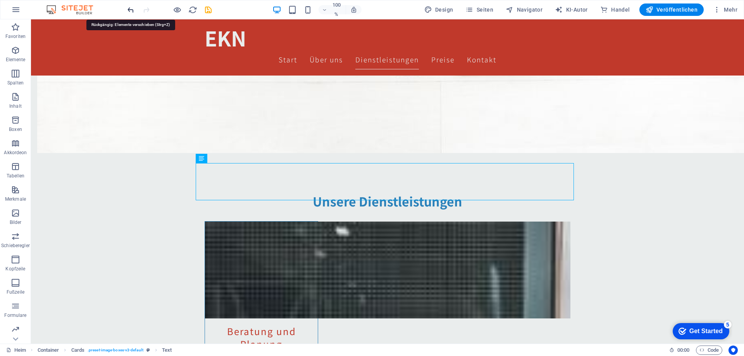
click at [131, 9] on icon "rückgängig machen" at bounding box center [130, 9] width 9 height 9
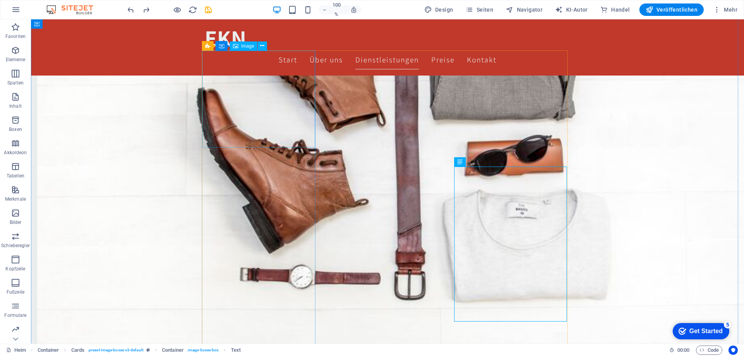
scroll to position [387, 0]
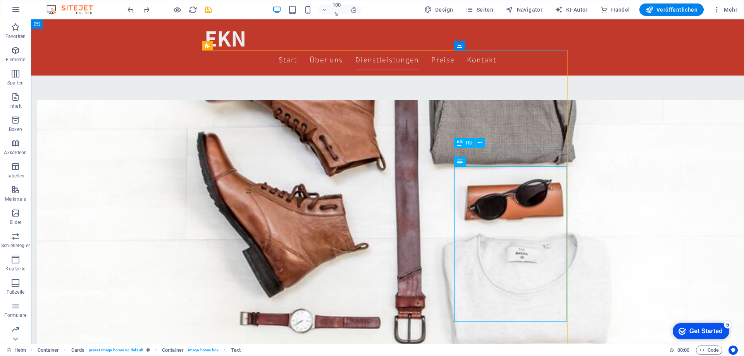
click at [470, 143] on font "H3" at bounding box center [469, 142] width 6 height 5
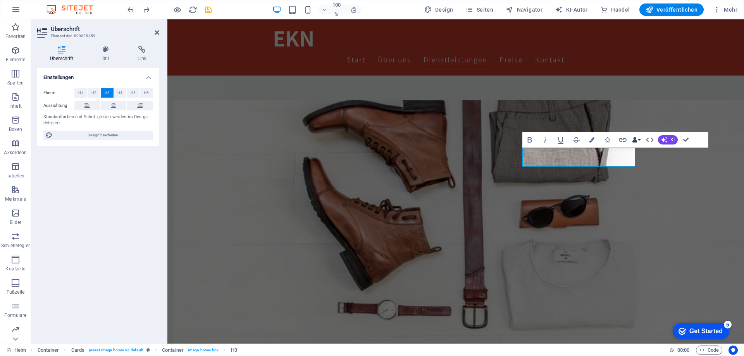
click at [638, 141] on button "Datenbindungen" at bounding box center [636, 140] width 11 height 16
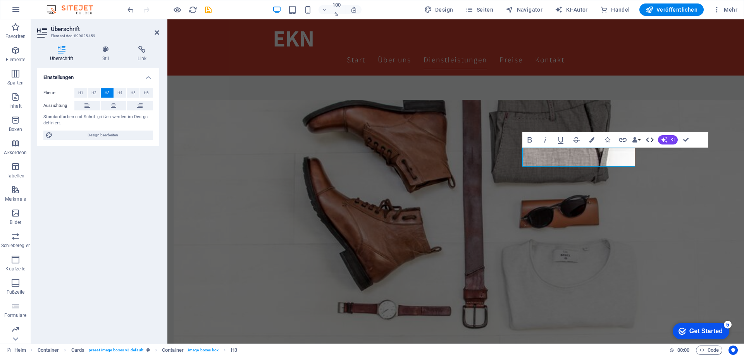
click at [651, 139] on icon "button" at bounding box center [649, 139] width 9 height 9
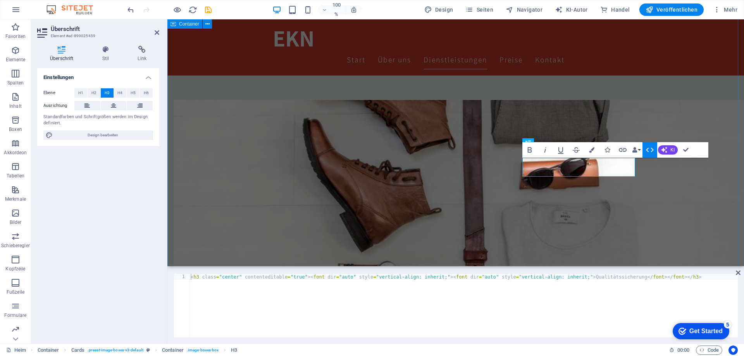
scroll to position [377, 0]
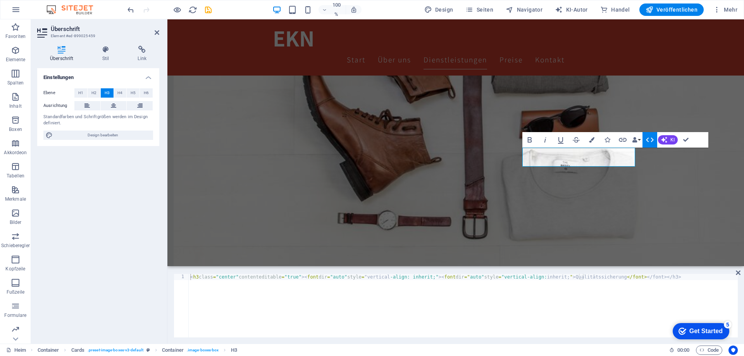
click at [708, 329] on div "Get Started" at bounding box center [705, 331] width 33 height 7
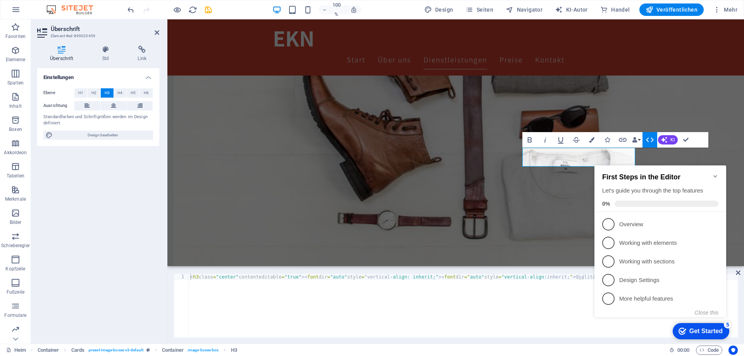
type textarea "<h3 class="center" contenteditable="true"><font dir="auto" style="vertical-alig…"
click at [502, 308] on div "< h3 class = "center" contenteditable = "true" > < font dir = "auto" style = " …" at bounding box center [463, 312] width 549 height 76
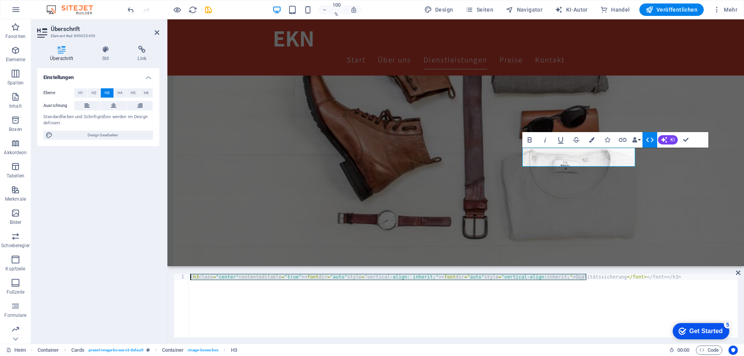
drag, startPoint x: 693, startPoint y: 275, endPoint x: 744, endPoint y: 274, distance: 50.8
click at [744, 274] on div "<h3 class="center" contenteditable="true"><font dir="auto" style="vertical-alig…" at bounding box center [455, 306] width 577 height 76
click at [433, 288] on div "< h3 class = "center" contenteditable = "true" > < font dir = "auto" style = " …" at bounding box center [463, 306] width 549 height 64
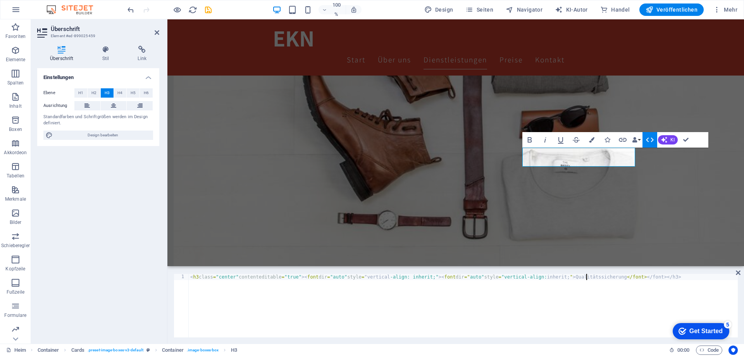
click at [457, 277] on div "< h3 class = "center" contenteditable = "true" > < font dir = "auto" style = " …" at bounding box center [463, 312] width 549 height 76
click at [404, 278] on div "< h3 class = "center" contenteditable = "true" > < font dir = "auto" style = " …" at bounding box center [463, 312] width 549 height 76
click at [737, 271] on icon at bounding box center [738, 273] width 5 height 6
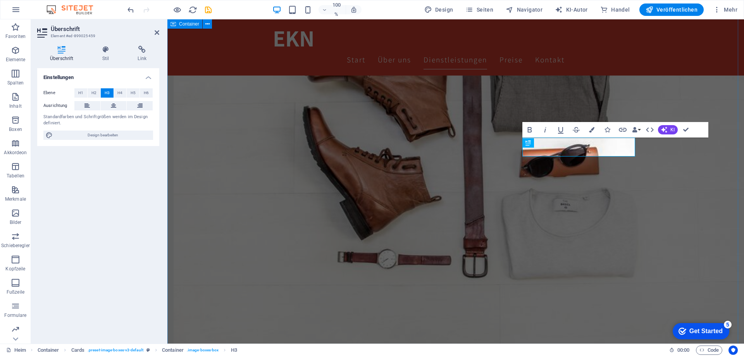
scroll to position [387, 0]
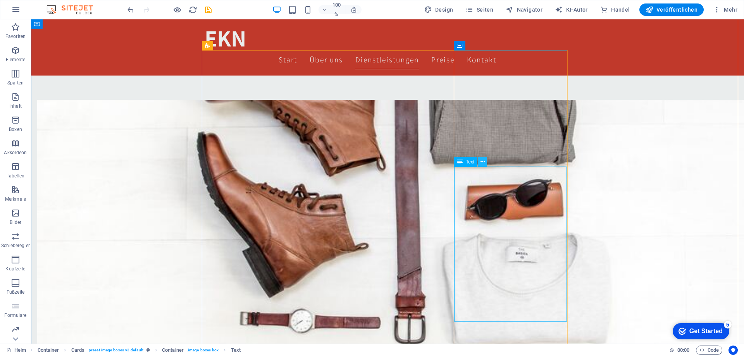
click at [481, 164] on icon at bounding box center [483, 162] width 4 height 8
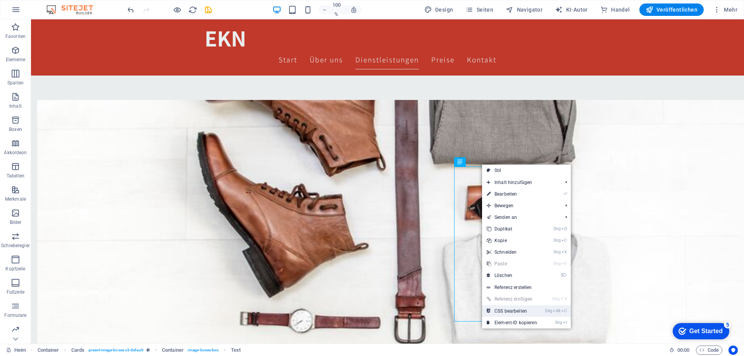
click at [531, 310] on link "Strg Alt C CSS bearbeiten" at bounding box center [512, 311] width 60 height 12
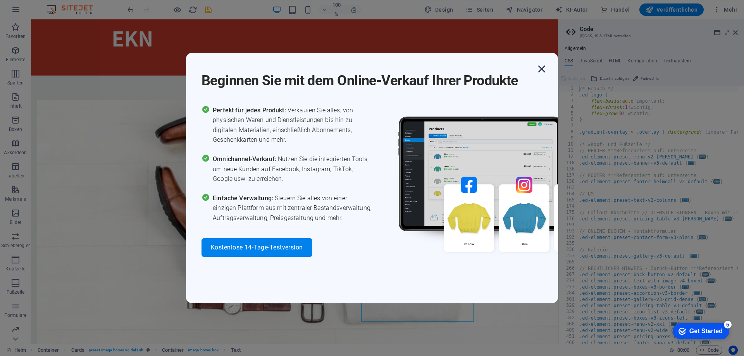
click at [546, 69] on icon "button" at bounding box center [542, 69] width 14 height 14
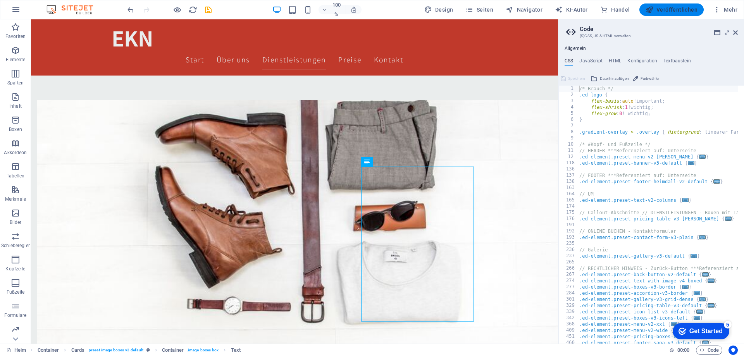
click at [682, 10] on font "Veröffentlichen" at bounding box center [677, 10] width 41 height 6
